Goal: Task Accomplishment & Management: Manage account settings

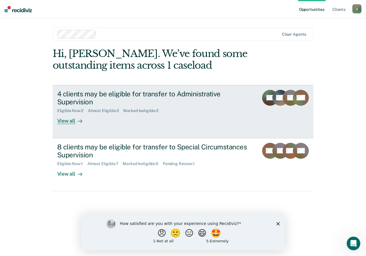
click at [69, 122] on div "View all" at bounding box center [73, 118] width 32 height 11
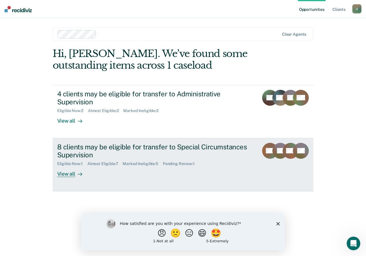
click at [68, 174] on div "View all" at bounding box center [73, 171] width 32 height 11
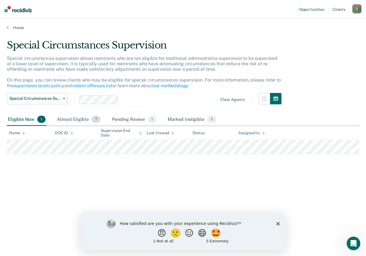
click at [79, 120] on div "Almost Eligible 7" at bounding box center [79, 119] width 46 height 13
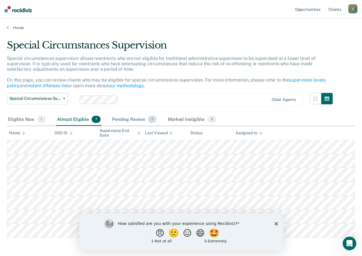
click at [130, 119] on div "Pending Review 1" at bounding box center [134, 119] width 47 height 13
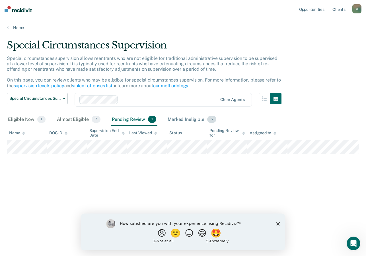
click at [185, 119] on div "Marked Ineligible 5" at bounding box center [192, 119] width 51 height 13
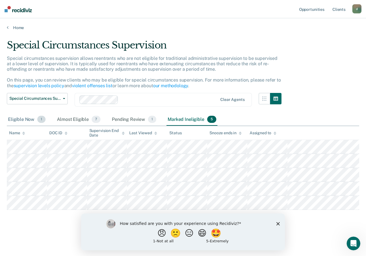
click at [25, 118] on div "Eligible Now 1" at bounding box center [27, 119] width 40 height 13
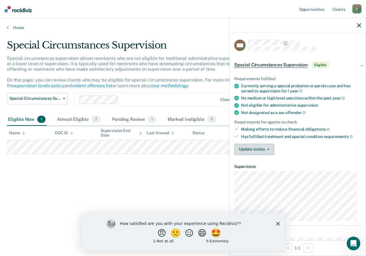
click at [268, 149] on icon "button" at bounding box center [268, 149] width 2 height 1
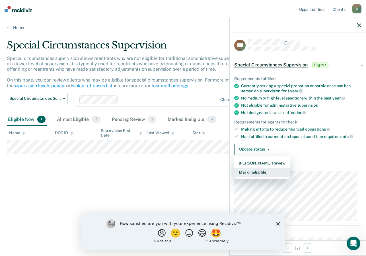
click at [257, 171] on button "Mark Ineligible" at bounding box center [262, 171] width 56 height 9
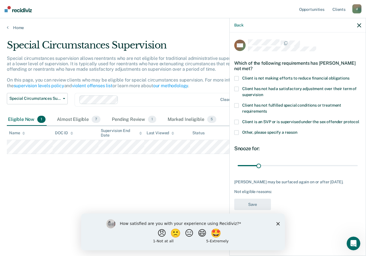
click at [274, 190] on div "Not eligible reasons:" at bounding box center [297, 191] width 127 height 5
click at [277, 223] on icon "Close survey" at bounding box center [277, 222] width 3 height 3
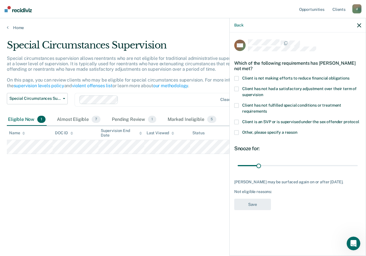
click at [274, 190] on div "Not eligible reasons:" at bounding box center [297, 191] width 127 height 5
click at [237, 104] on span at bounding box center [236, 105] width 5 height 5
click at [247, 203] on button "Save" at bounding box center [252, 204] width 37 height 12
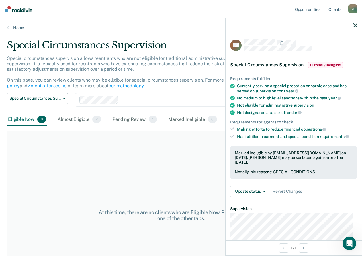
click at [356, 26] on icon "button" at bounding box center [355, 25] width 4 height 4
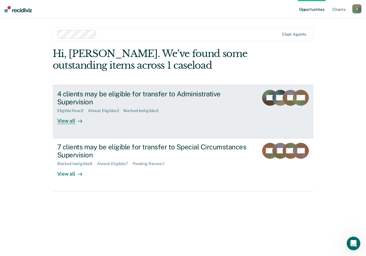
click at [120, 96] on div "4 clients may be eligible for transfer to Administrative Supervision" at bounding box center [155, 98] width 197 height 17
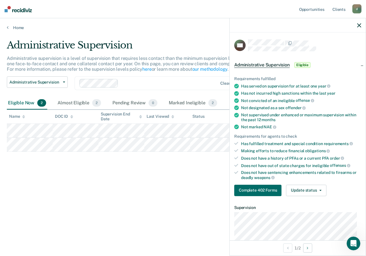
click at [153, 183] on div "Administrative Supervision Administrative supervision is a level of supervision…" at bounding box center [183, 126] width 352 height 174
click at [88, 186] on div "Administrative Supervision Administrative supervision is a level of supervision…" at bounding box center [183, 126] width 352 height 174
click at [317, 190] on span "button" at bounding box center [319, 190] width 5 height 1
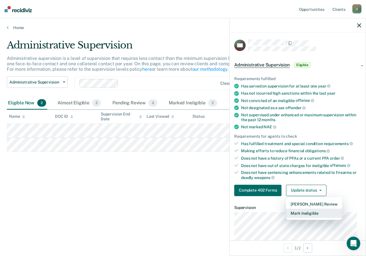
click at [314, 212] on button "Mark Ineligible" at bounding box center [314, 212] width 56 height 9
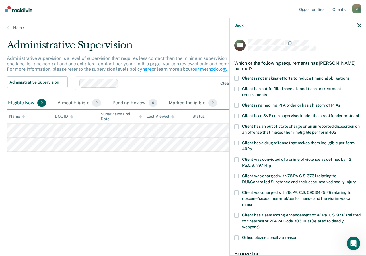
click at [237, 145] on span at bounding box center [236, 143] width 5 height 5
click at [235, 77] on span at bounding box center [236, 78] width 5 height 5
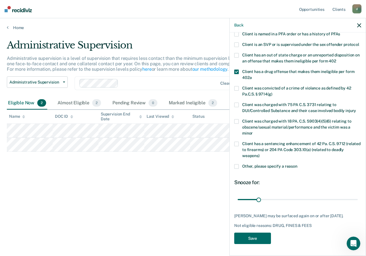
scroll to position [72, 0]
click at [254, 243] on button "Save" at bounding box center [252, 238] width 37 height 12
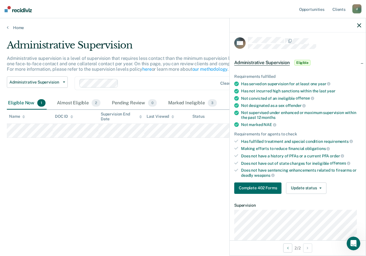
scroll to position [0, 0]
